Goal: Find specific fact: Find contact information

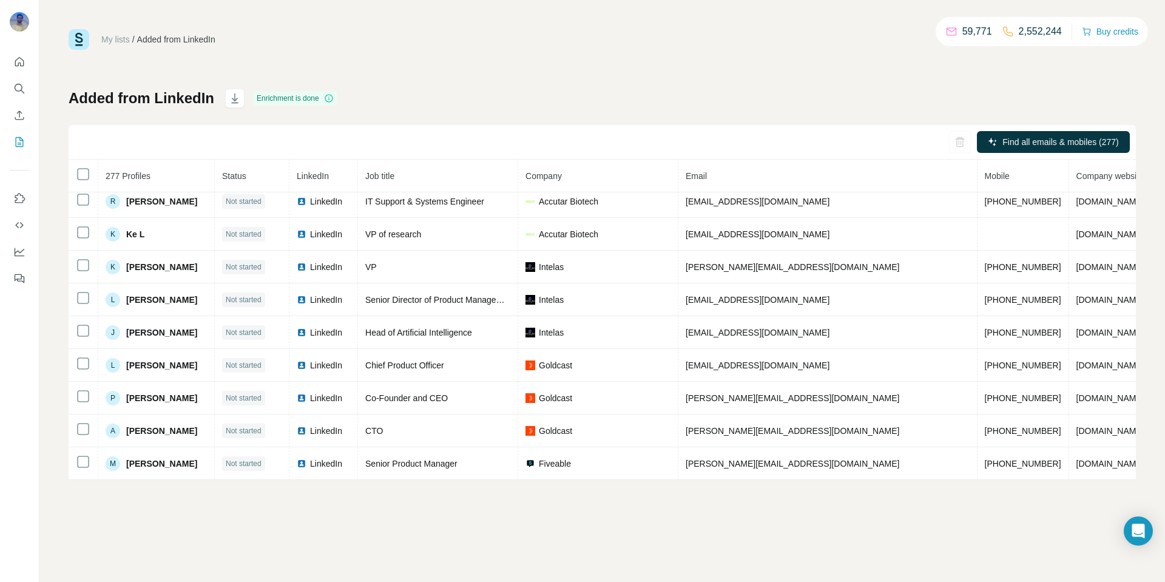
scroll to position [1047, 0]
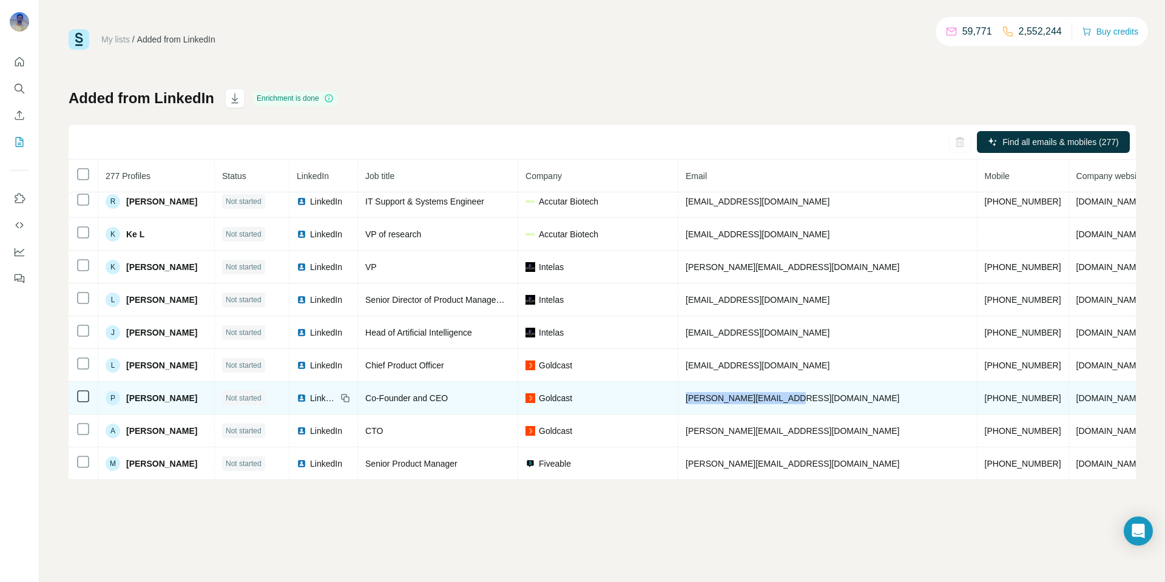
drag, startPoint x: 810, startPoint y: 395, endPoint x: 682, endPoint y: 392, distance: 128.0
click at [682, 392] on tr "P Palash Soni Not started LinkedIn Co-Founder and CEO Goldcast palash.soni@gold…" at bounding box center [656, 398] width 1175 height 33
copy tr "[PERSON_NAME][EMAIL_ADDRESS][DOMAIN_NAME]"
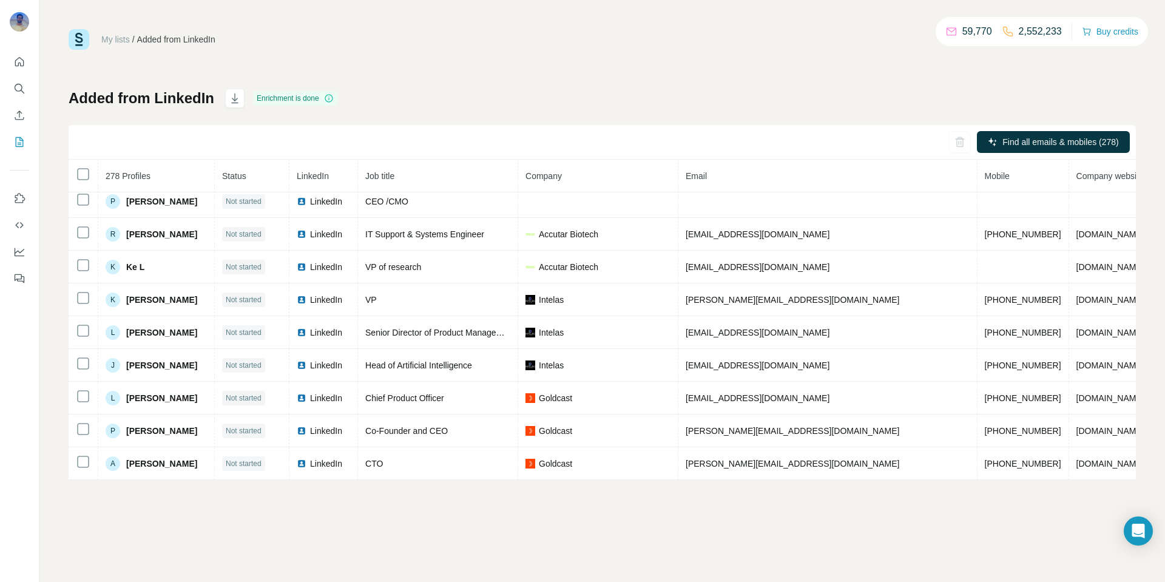
scroll to position [1048, 0]
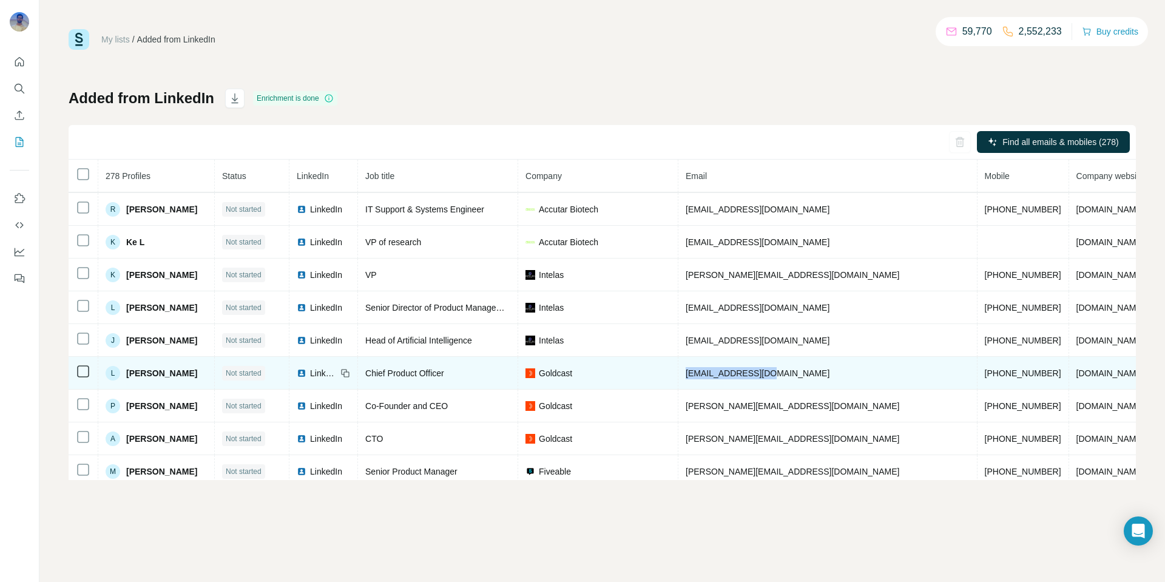
drag, startPoint x: 785, startPoint y: 398, endPoint x: 690, endPoint y: 394, distance: 94.7
click at [690, 389] on td "[EMAIL_ADDRESS][DOMAIN_NAME]" at bounding box center [827, 373] width 299 height 33
copy span "[EMAIL_ADDRESS][DOMAIN_NAME]"
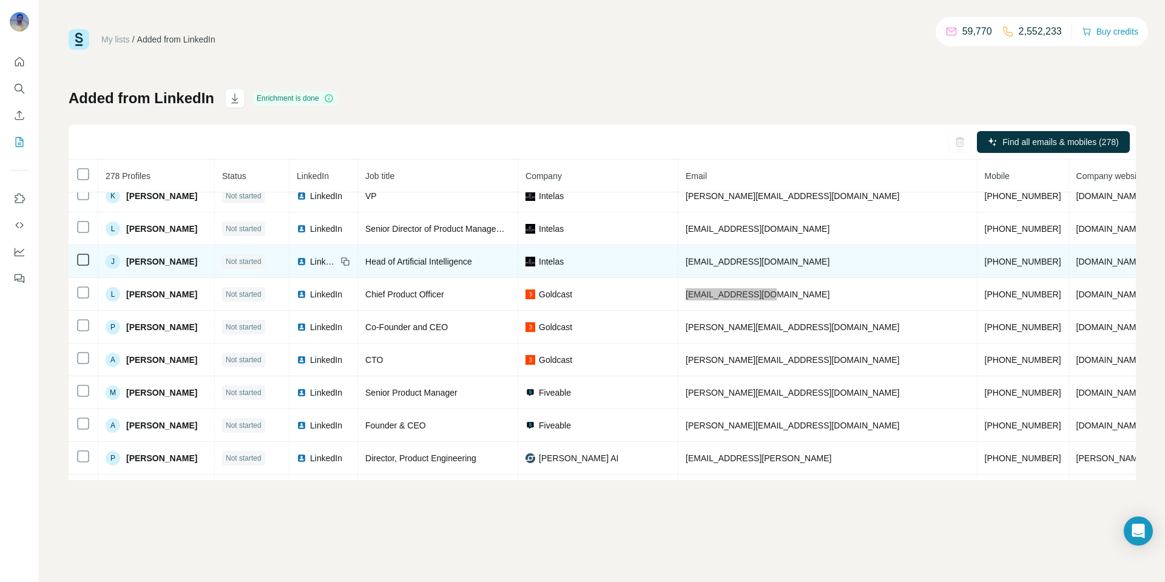
scroll to position [1134, 0]
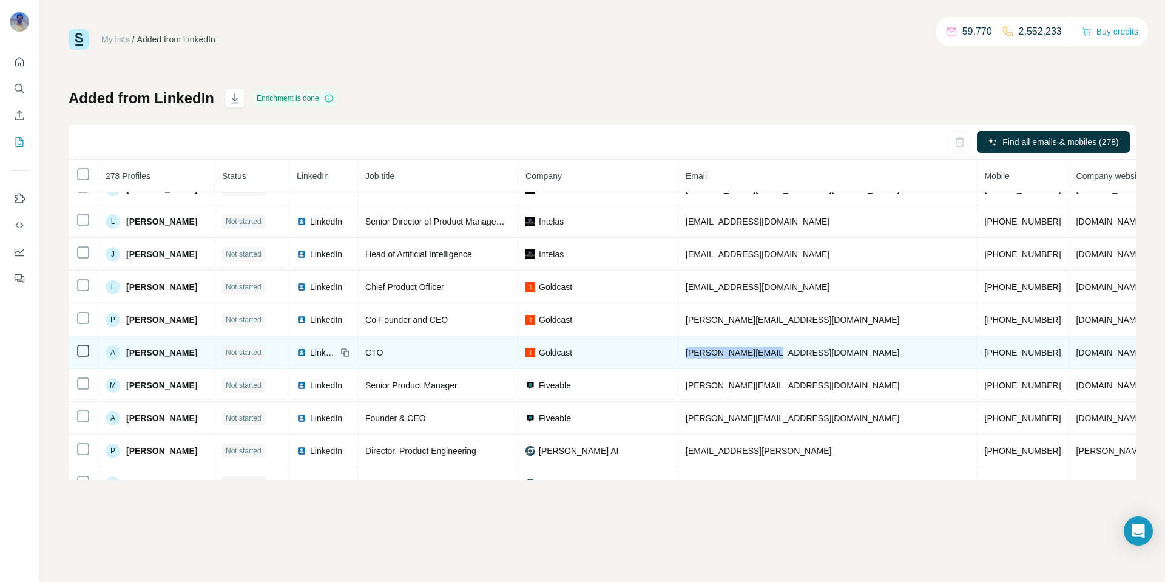
drag, startPoint x: 806, startPoint y: 379, endPoint x: 685, endPoint y: 379, distance: 121.3
click at [685, 369] on td "[PERSON_NAME][EMAIL_ADDRESS][DOMAIN_NAME]" at bounding box center [827, 352] width 299 height 33
copy span "[PERSON_NAME][EMAIL_ADDRESS][DOMAIN_NAME]"
